Goal: Task Accomplishment & Management: Use online tool/utility

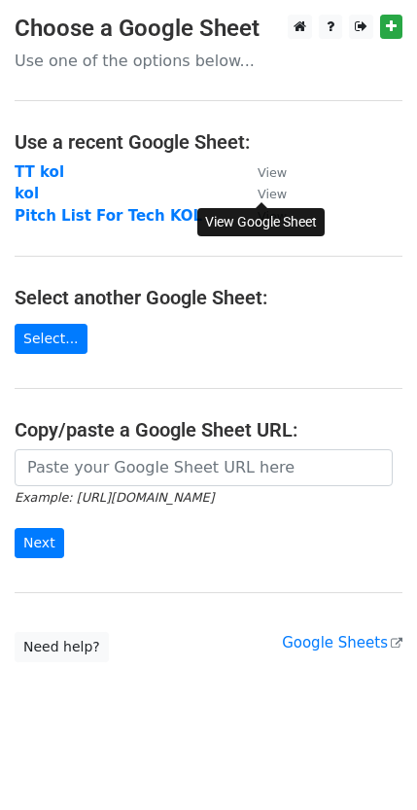
click at [269, 193] on small "View" at bounding box center [272, 194] width 29 height 15
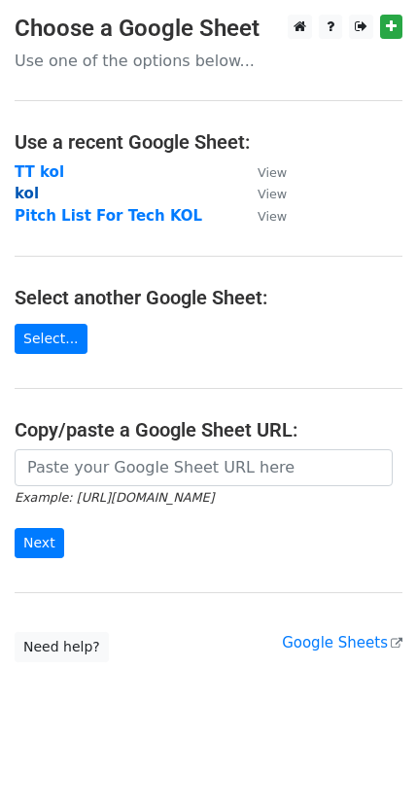
click at [32, 195] on strong "kol" at bounding box center [27, 194] width 24 height 18
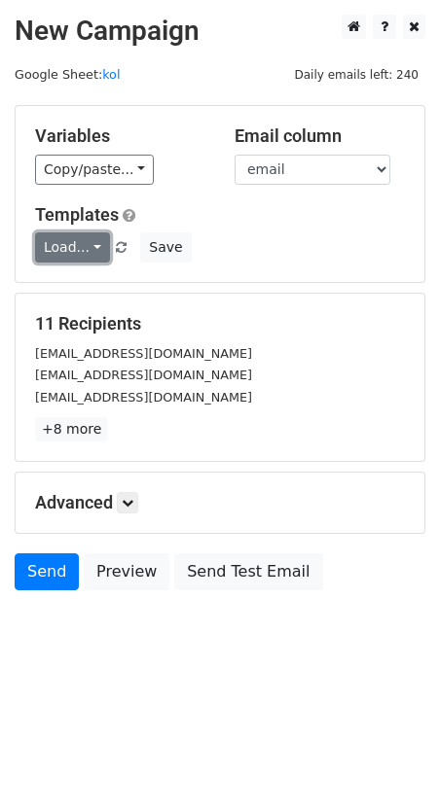
click at [82, 246] on link "Load..." at bounding box center [72, 248] width 75 height 30
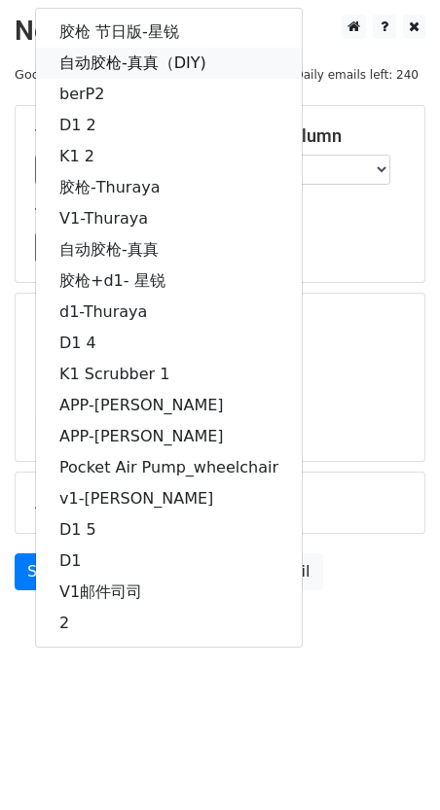
click at [194, 69] on link "自动胶枪-真真（DIY)" at bounding box center [169, 63] width 266 height 31
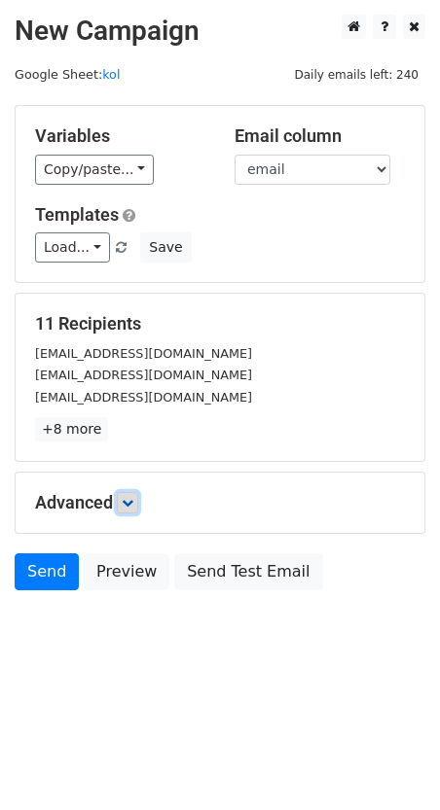
click at [125, 505] on link at bounding box center [127, 502] width 21 height 21
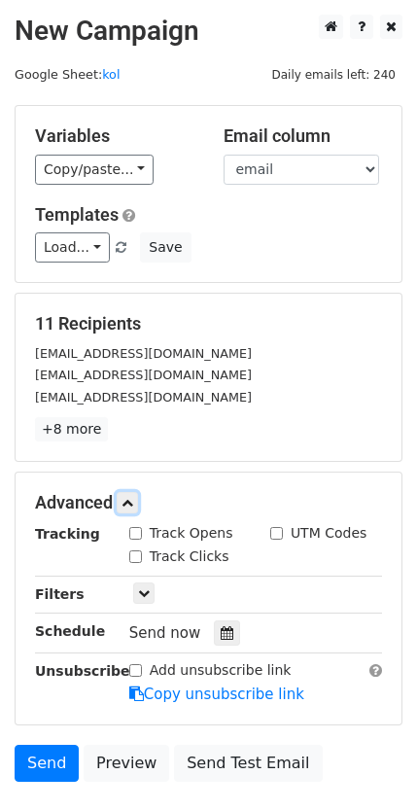
scroll to position [137, 0]
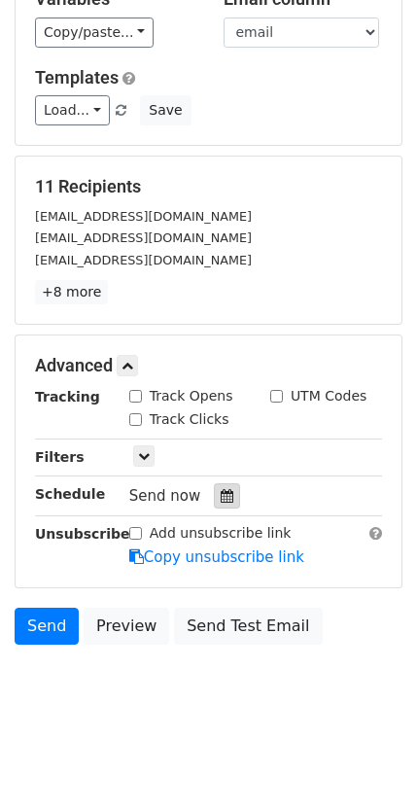
click at [222, 498] on icon at bounding box center [227, 496] width 13 height 14
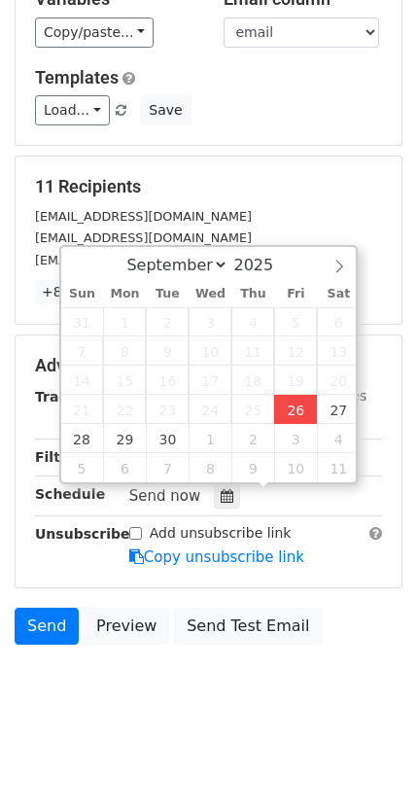
type input "2025-09-26 17:20"
type input "05"
type input "20"
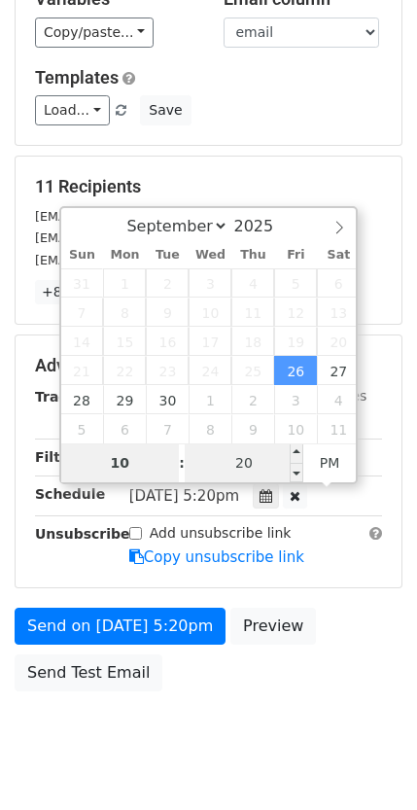
type input "10"
type input "2025-09-26 22:20"
click at [230, 472] on input "20" at bounding box center [244, 463] width 119 height 39
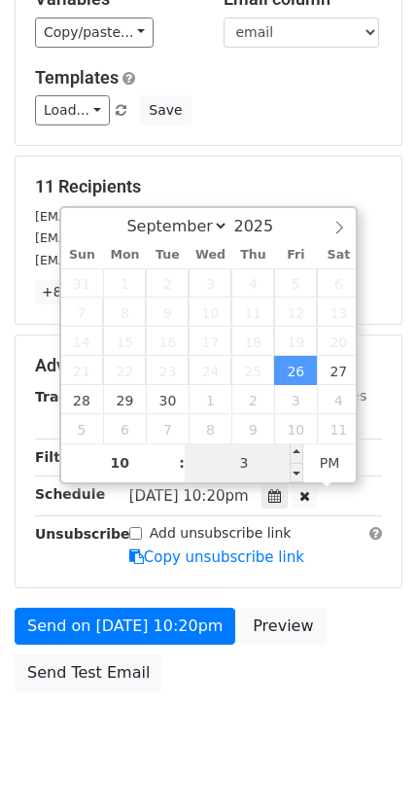
type input "30"
type input "2025-09-26 22:30"
click at [403, 476] on main "New Campaign Daily emails left: 240 Google Sheet: kol Variables Copy/paste... {…" at bounding box center [208, 289] width 417 height 824
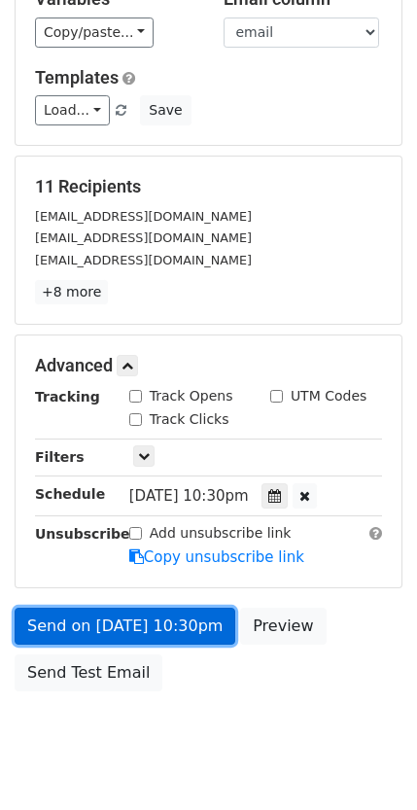
click at [170, 612] on link "Send on Sep 26 at 10:30pm" at bounding box center [125, 626] width 221 height 37
